Goal: Information Seeking & Learning: Check status

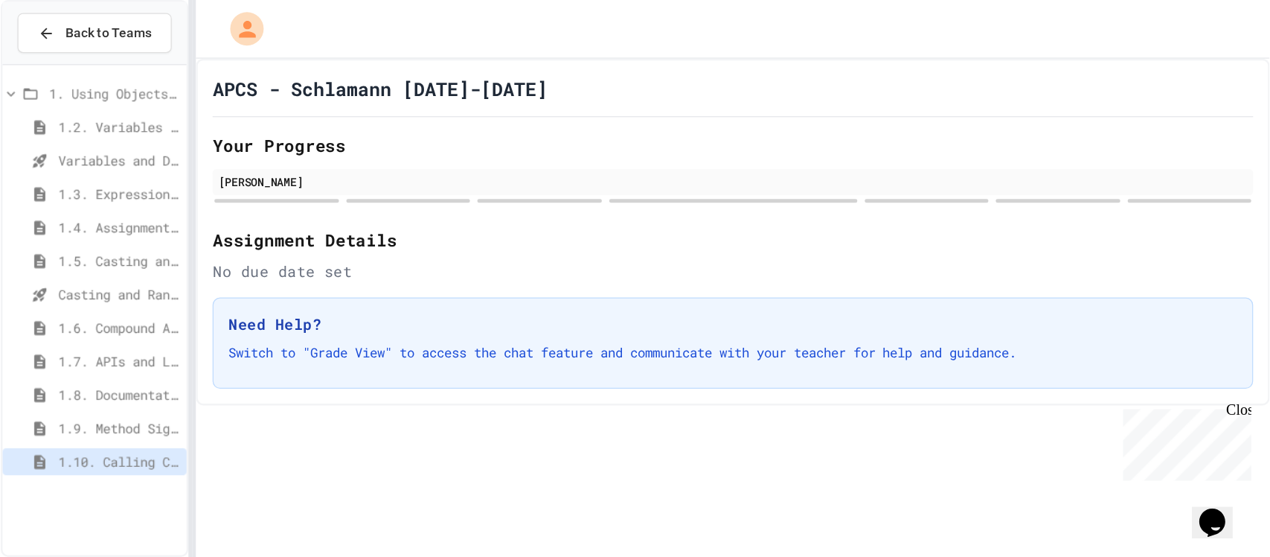
scroll to position [39370, 0]
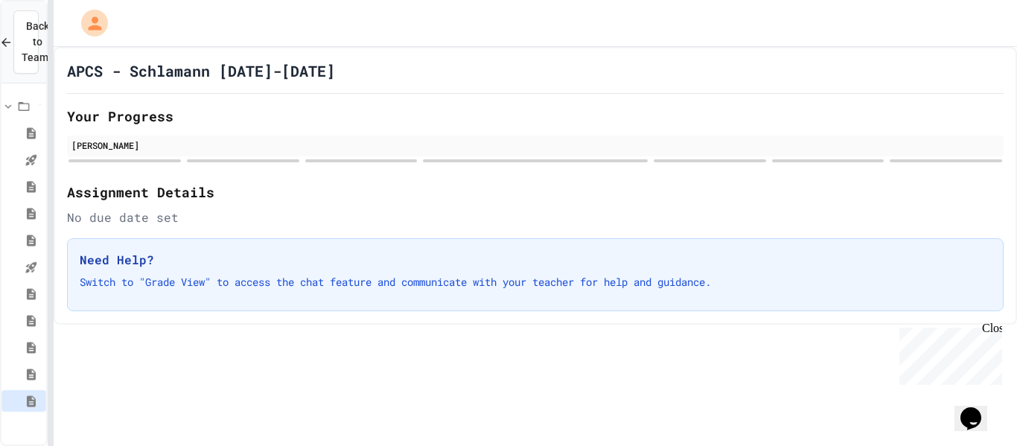
click at [47, 272] on div "**********" at bounding box center [508, 223] width 1017 height 446
click at [365, 258] on h3 "Need Help?" at bounding box center [535, 260] width 912 height 18
click at [386, 202] on div "Assignment Details No due date set" at bounding box center [534, 204] width 937 height 45
click at [527, 361] on div "APCS - Schlamann [DATE]-[DATE] Your Progress [PERSON_NAME] Assignment Details N…" at bounding box center [535, 246] width 964 height 399
click at [991, 331] on div "Close" at bounding box center [991, 330] width 19 height 19
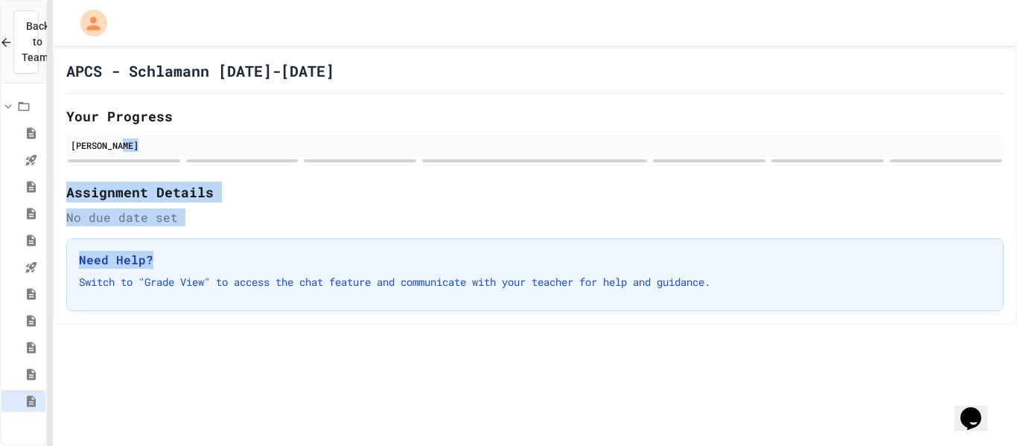
drag, startPoint x: 1016, startPoint y: 132, endPoint x: 989, endPoint y: 255, distance: 125.7
click at [989, 255] on div "APCS - Schlamann [DATE]-[DATE] Your Progress [PERSON_NAME] Assignment Details N…" at bounding box center [535, 186] width 964 height 278
click at [786, 134] on div "Your Progress [PERSON_NAME]" at bounding box center [534, 135] width 937 height 58
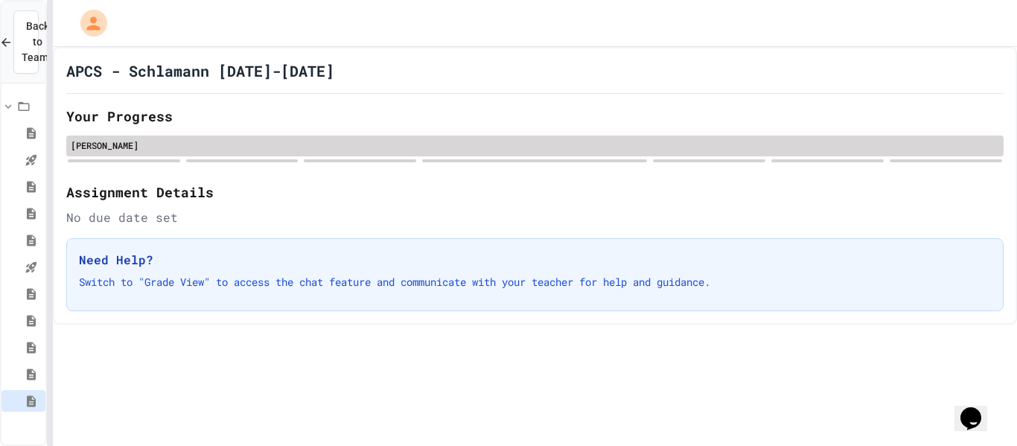
click at [653, 147] on div "[PERSON_NAME]" at bounding box center [535, 144] width 928 height 13
click at [190, 140] on div "[PERSON_NAME]" at bounding box center [535, 144] width 928 height 13
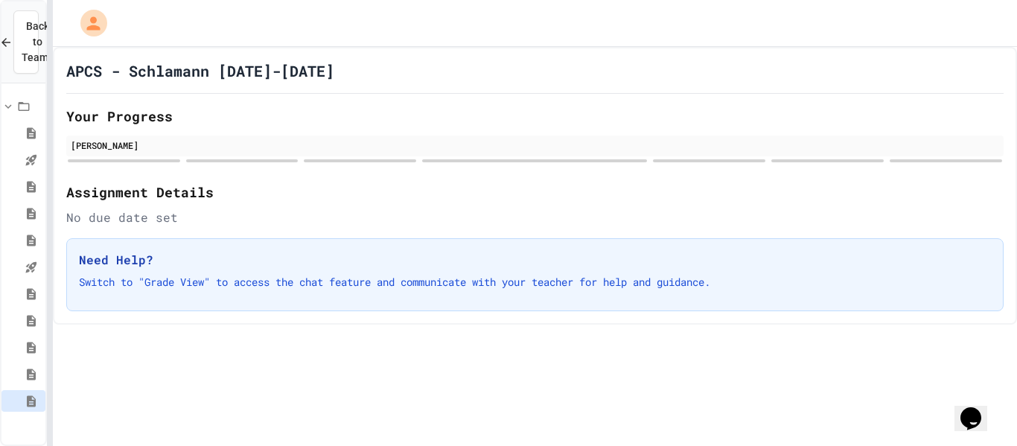
click at [378, 329] on div "APCS - Schlamann [DATE]-[DATE] Your Progress [PERSON_NAME] Assignment Details N…" at bounding box center [535, 246] width 964 height 399
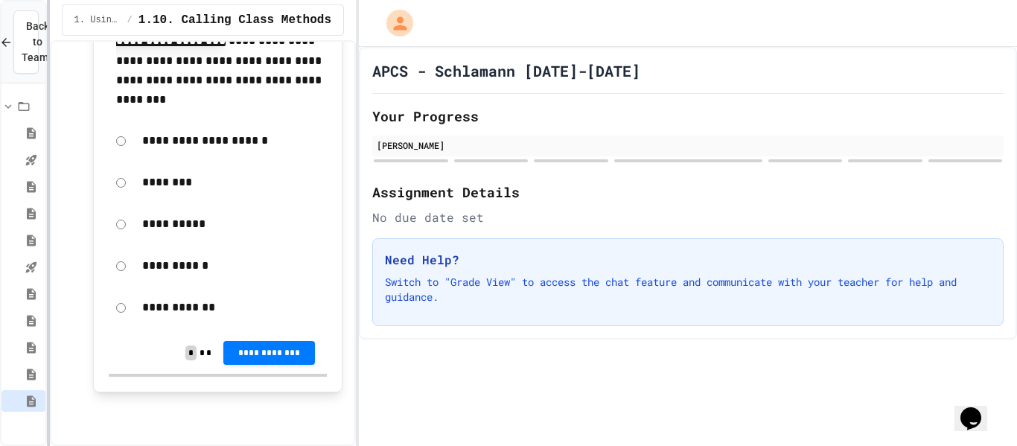
scroll to position [10548, 0]
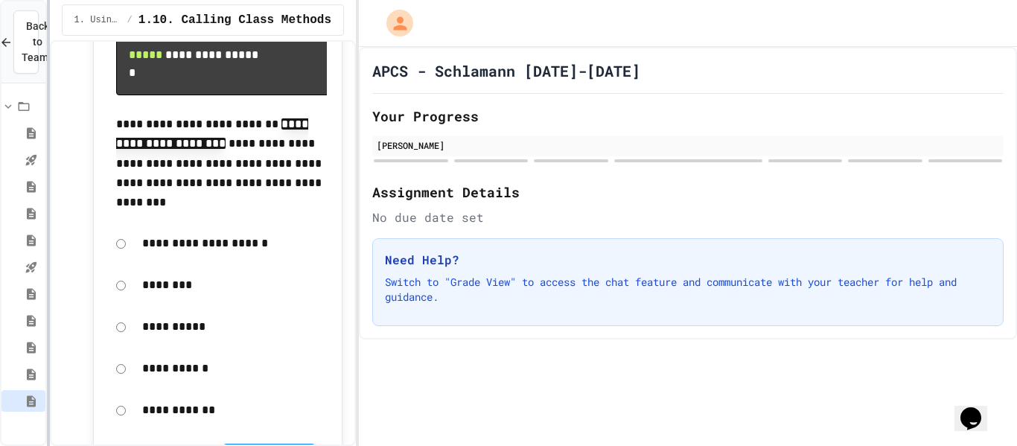
click at [356, 253] on div "**********" at bounding box center [508, 223] width 1017 height 446
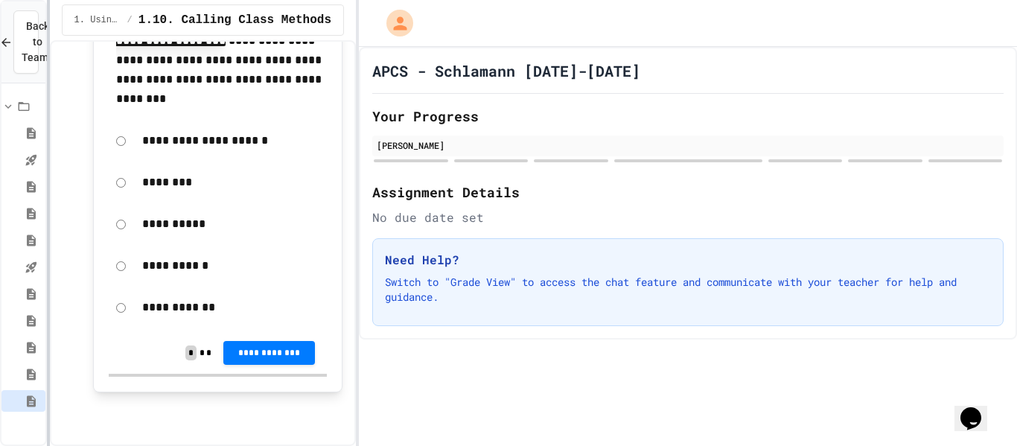
click at [356, 253] on div at bounding box center [357, 223] width 3 height 446
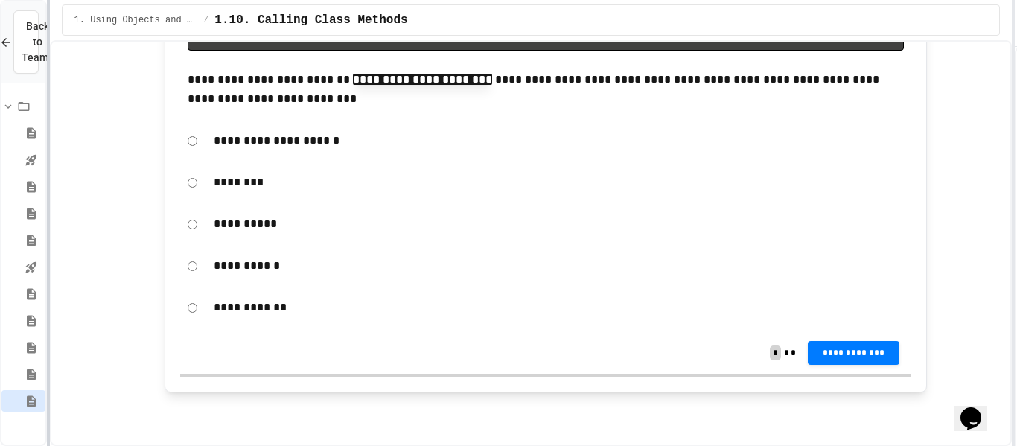
scroll to position [7903, 0]
click at [1016, 248] on div "**********" at bounding box center [508, 223] width 1017 height 446
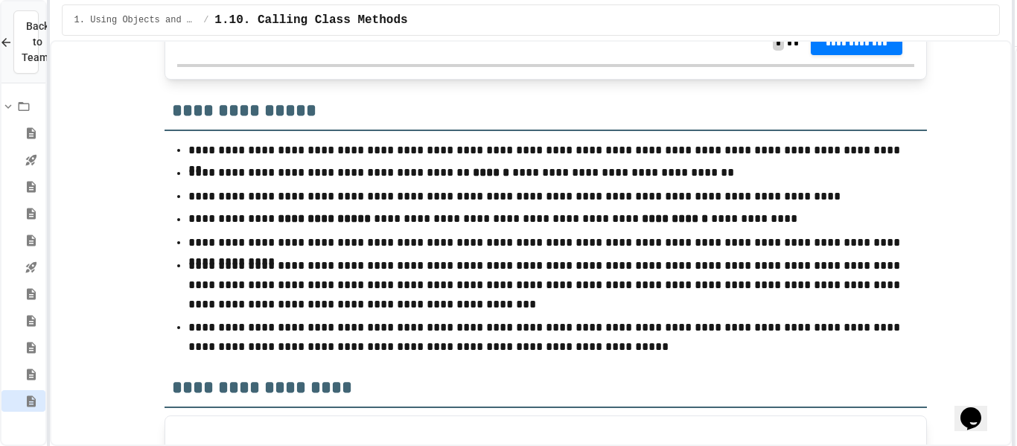
scroll to position [6504, 0]
